Goal: Understand process/instructions: Learn how to perform a task or action

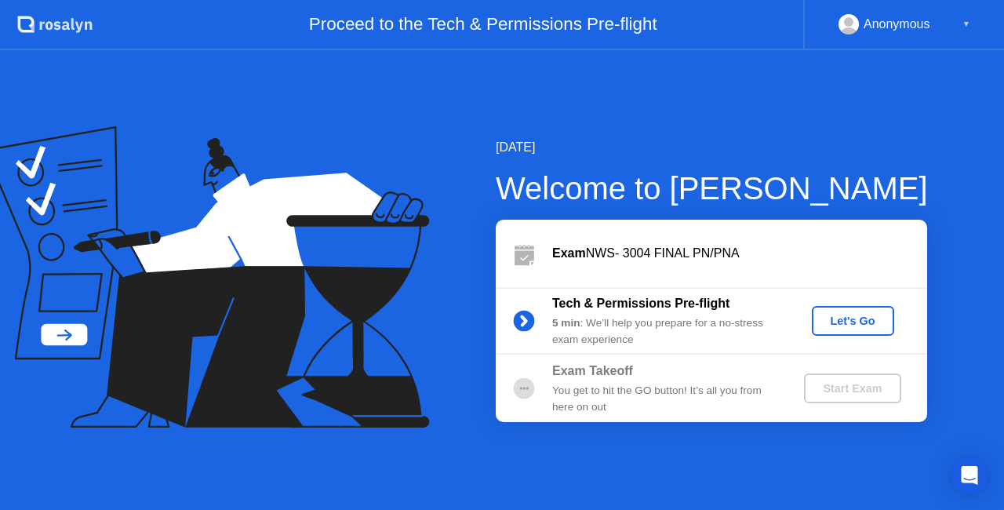
click at [860, 320] on div "Let's Go" at bounding box center [853, 321] width 70 height 13
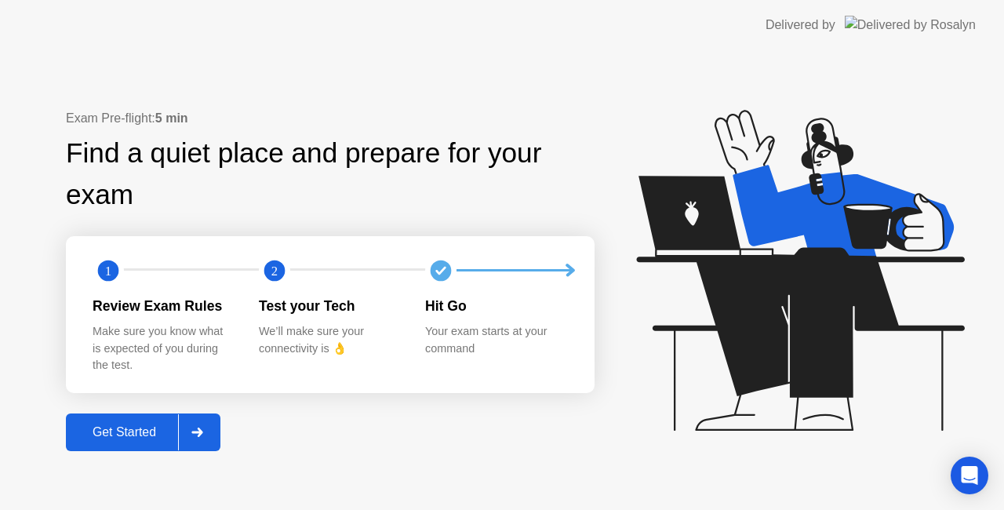
click at [118, 433] on div "Get Started" at bounding box center [124, 432] width 107 height 14
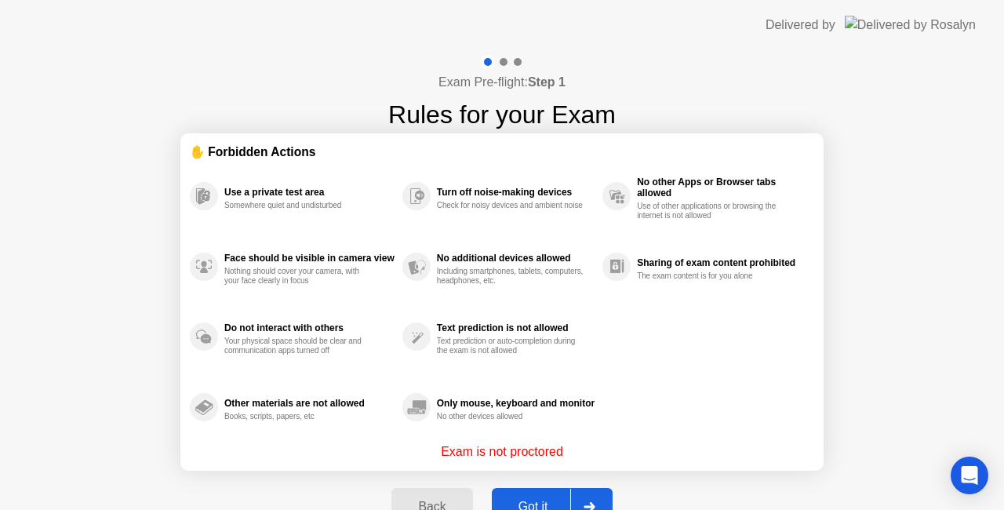
click at [527, 501] on div "Got it" at bounding box center [534, 507] width 74 height 14
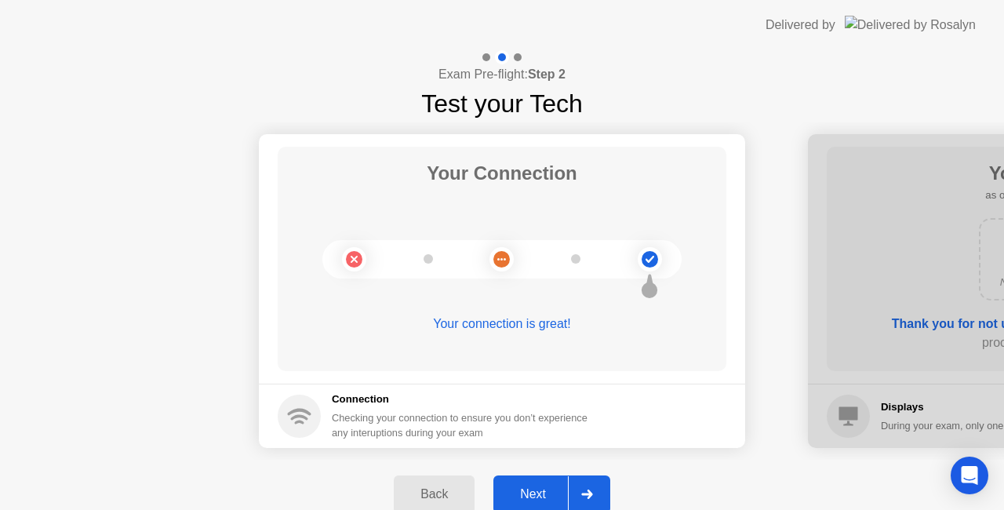
click at [530, 494] on div "Next" at bounding box center [533, 494] width 70 height 14
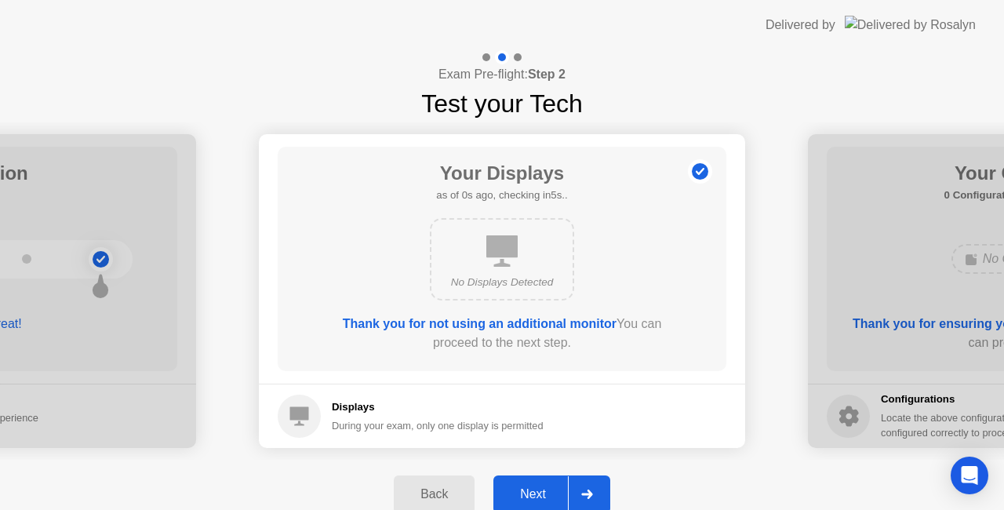
click at [530, 494] on div "Next" at bounding box center [533, 494] width 70 height 14
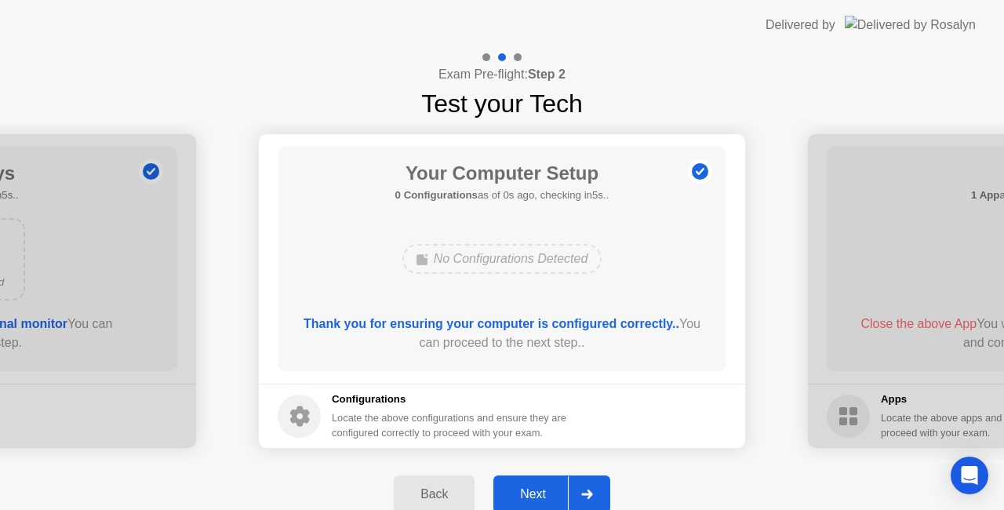
click at [530, 494] on div "Next" at bounding box center [533, 494] width 70 height 14
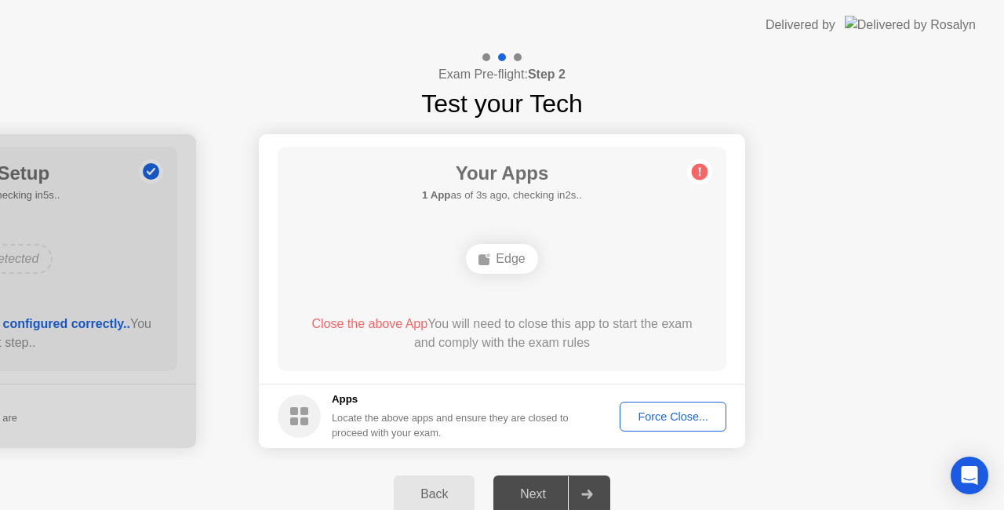
click at [647, 417] on div "Force Close..." at bounding box center [673, 416] width 96 height 13
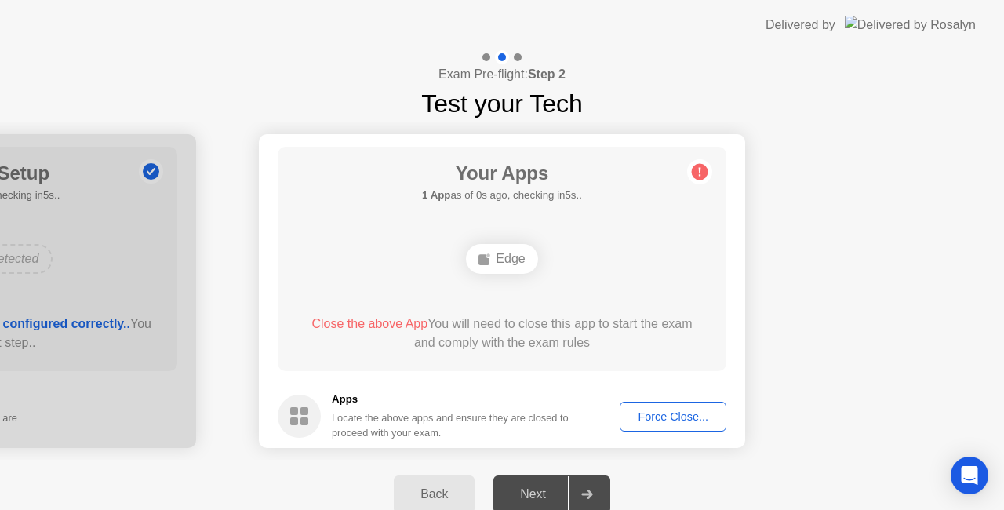
click at [404, 319] on span "Close the above App" at bounding box center [369, 323] width 116 height 13
click at [528, 499] on div "Next" at bounding box center [533, 494] width 70 height 14
click at [395, 321] on span "Close the above App" at bounding box center [369, 323] width 116 height 13
click at [673, 415] on div "Force Close..." at bounding box center [673, 416] width 96 height 13
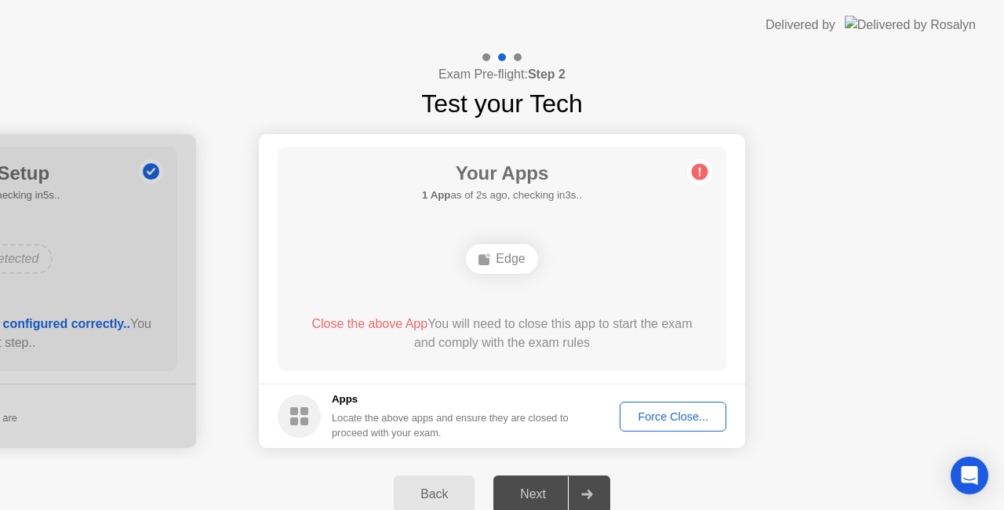
click at [662, 428] on button "Force Close..." at bounding box center [673, 417] width 107 height 30
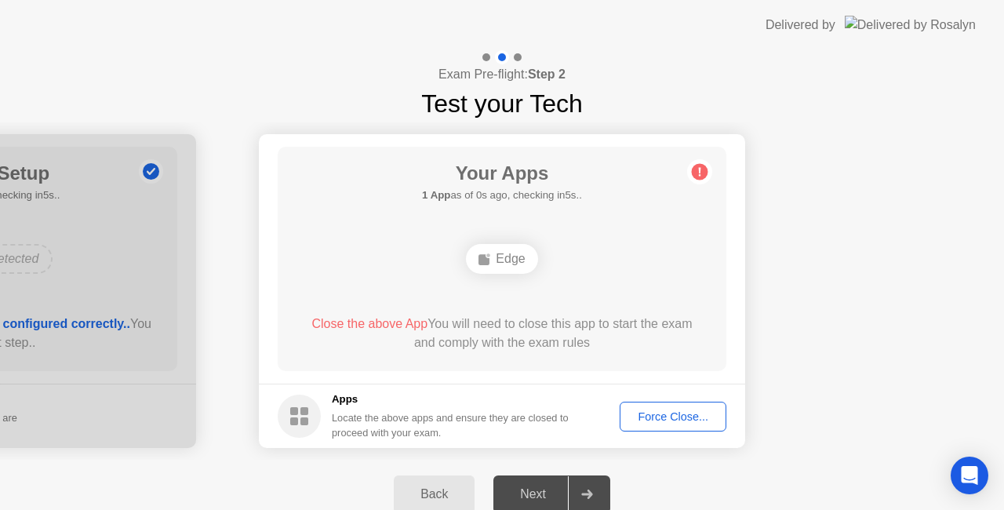
click at [512, 268] on div "Edge" at bounding box center [501, 259] width 71 height 30
click at [645, 411] on div "Force Close..." at bounding box center [673, 416] width 96 height 13
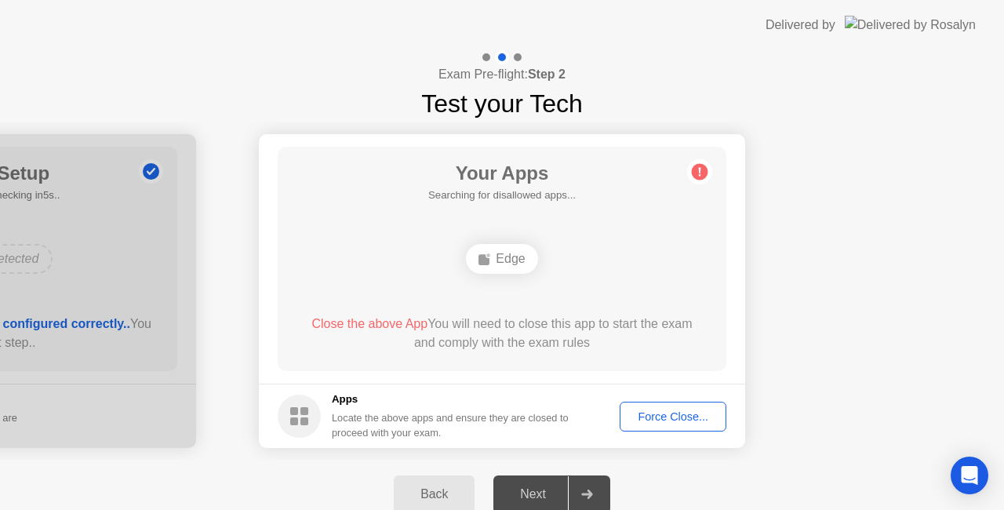
click at [505, 273] on div "Edge" at bounding box center [501, 259] width 71 height 30
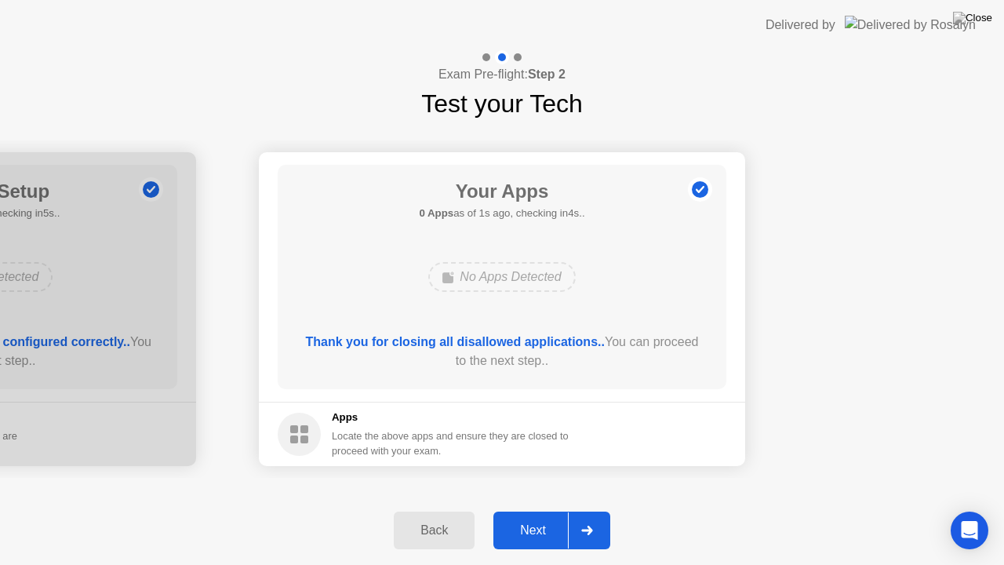
click at [543, 509] on div "Next" at bounding box center [533, 530] width 70 height 14
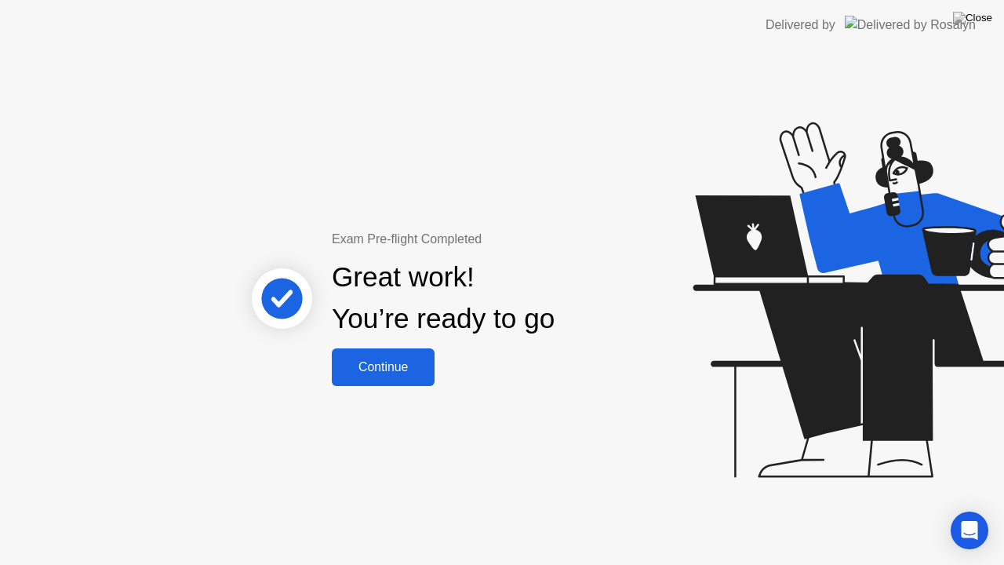
click at [416, 362] on div "Continue" at bounding box center [383, 367] width 93 height 14
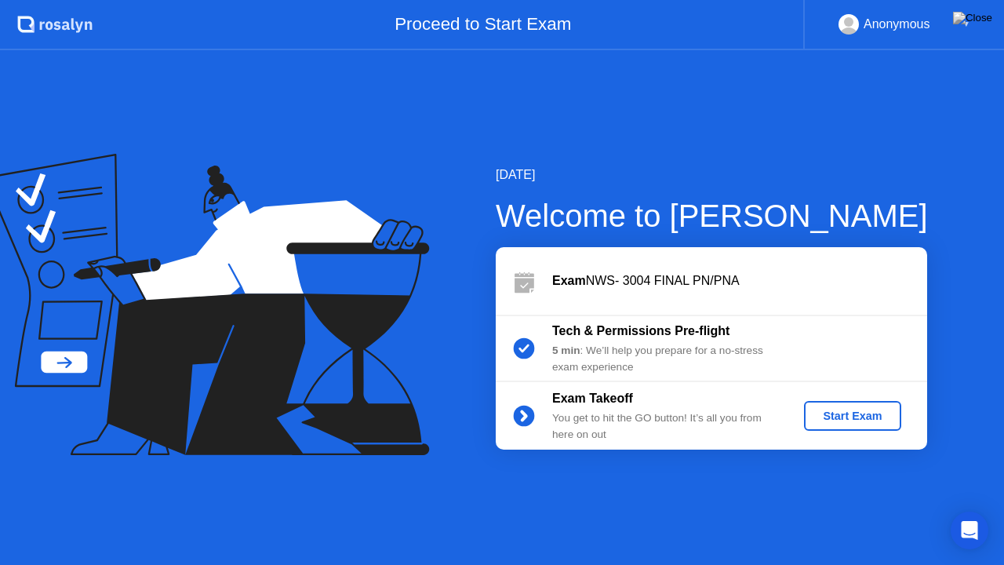
click at [873, 414] on div "Start Exam" at bounding box center [853, 416] width 84 height 13
